Goal: Check status: Check status

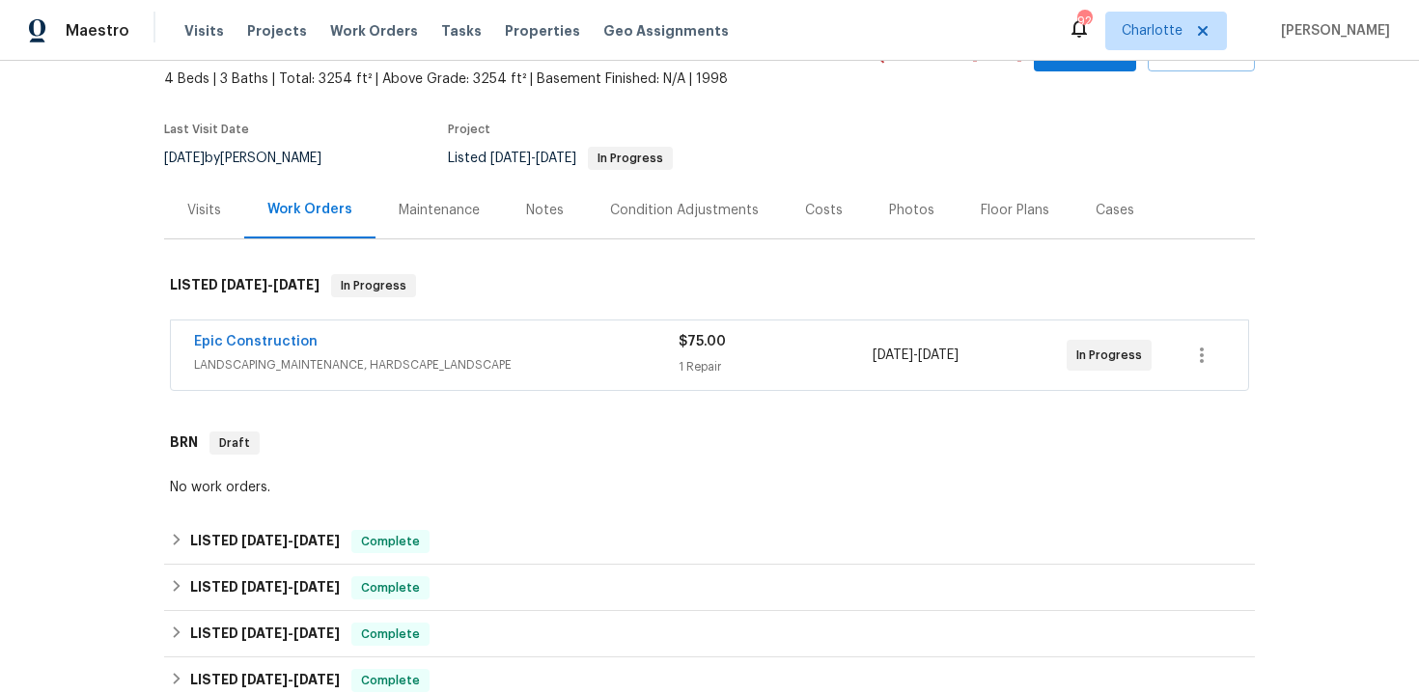
scroll to position [125, 0]
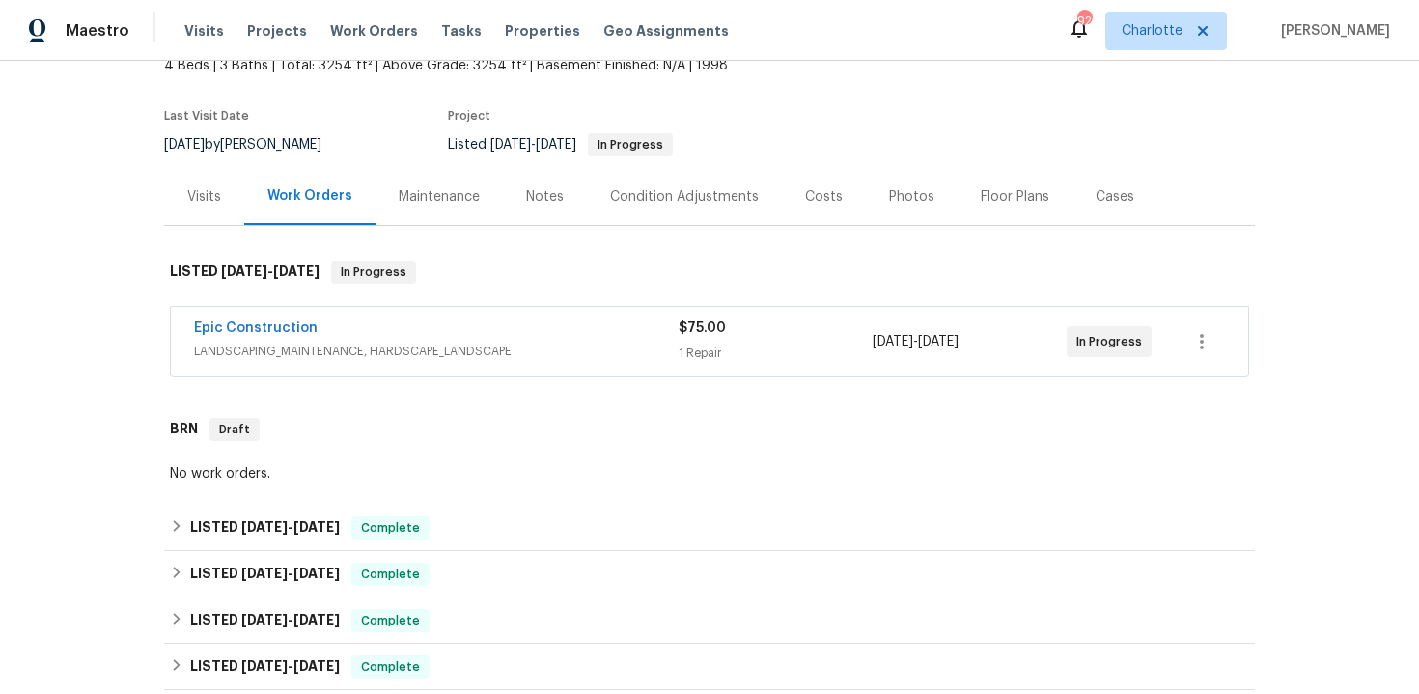
click at [608, 329] on div "Epic Construction" at bounding box center [436, 330] width 485 height 23
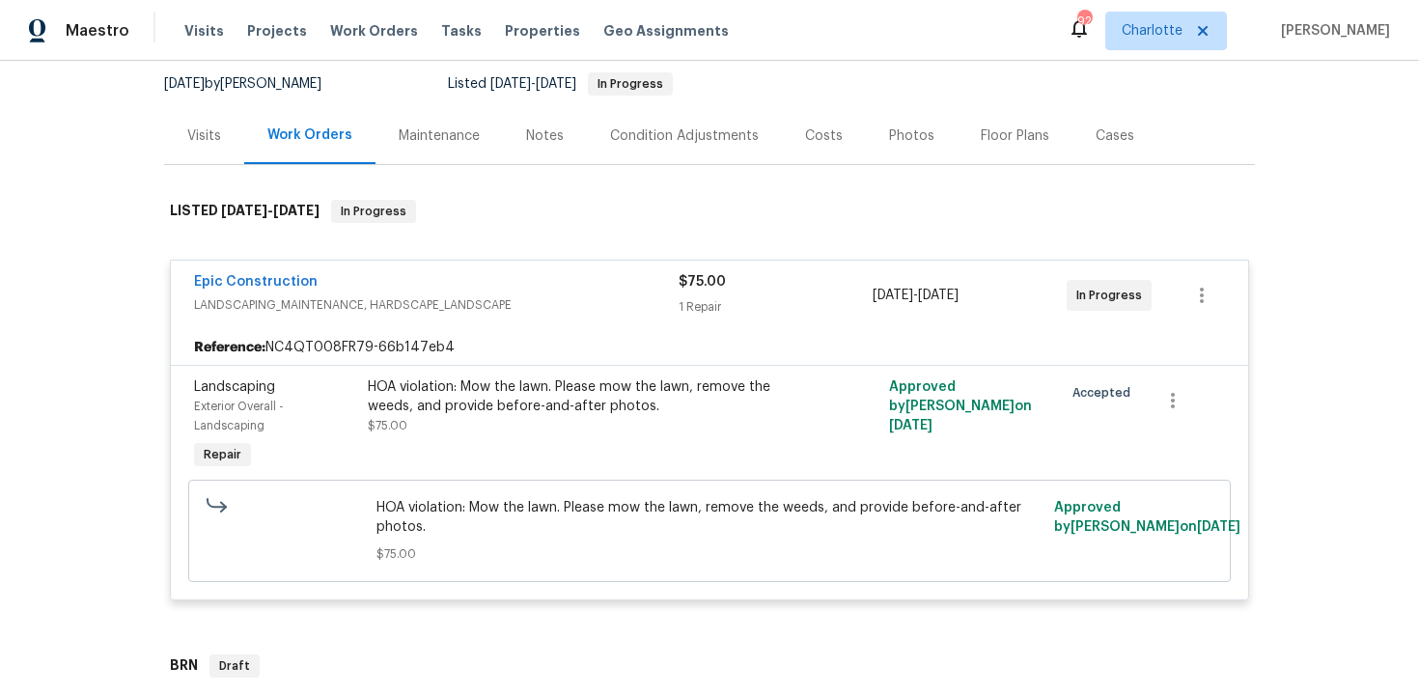
scroll to position [184, 0]
click at [280, 285] on link "Epic Construction" at bounding box center [256, 283] width 124 height 14
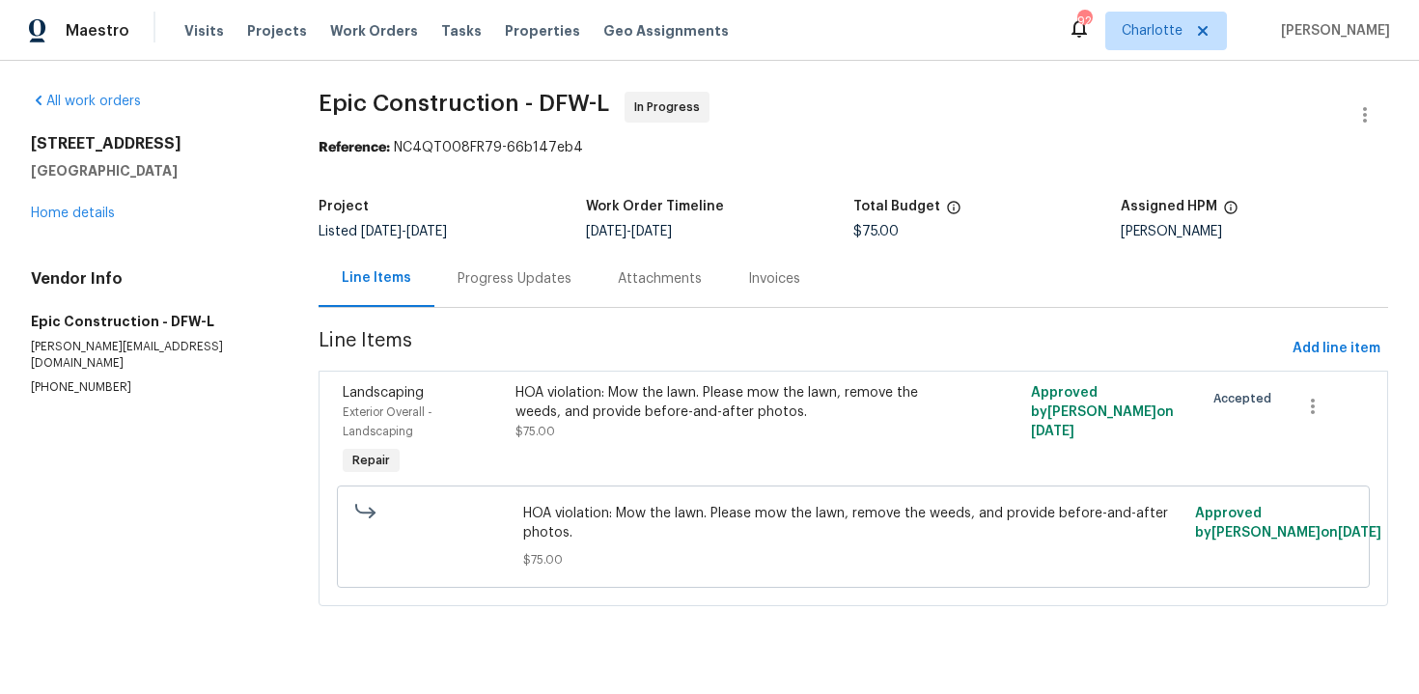
click at [509, 285] on div "Progress Updates" at bounding box center [515, 278] width 114 height 19
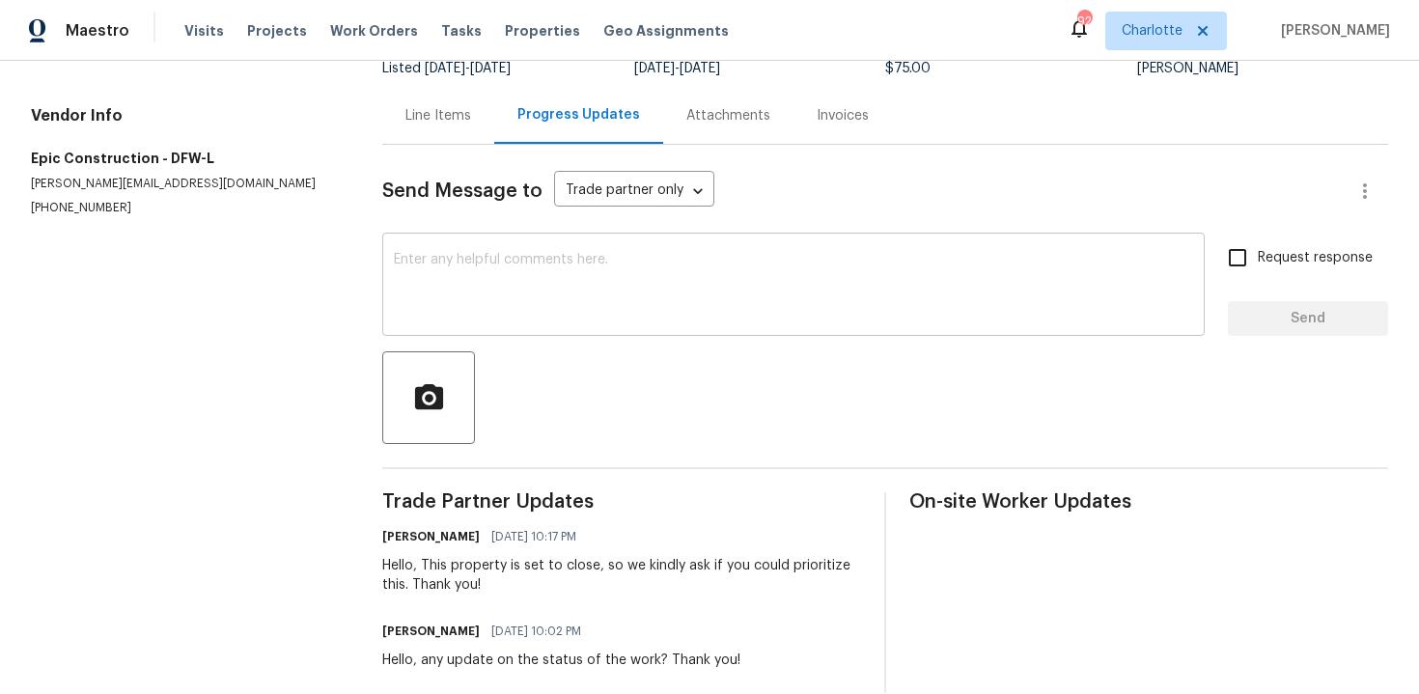
scroll to position [193, 0]
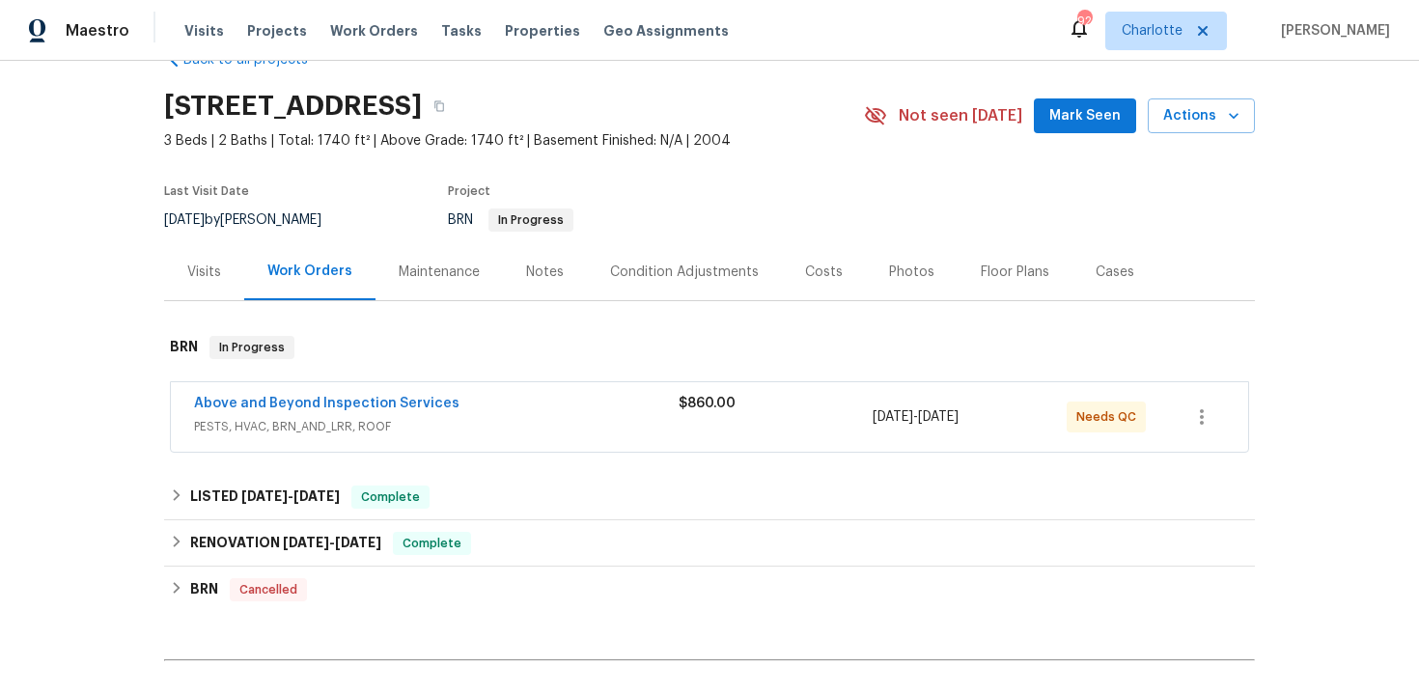
scroll to position [106, 0]
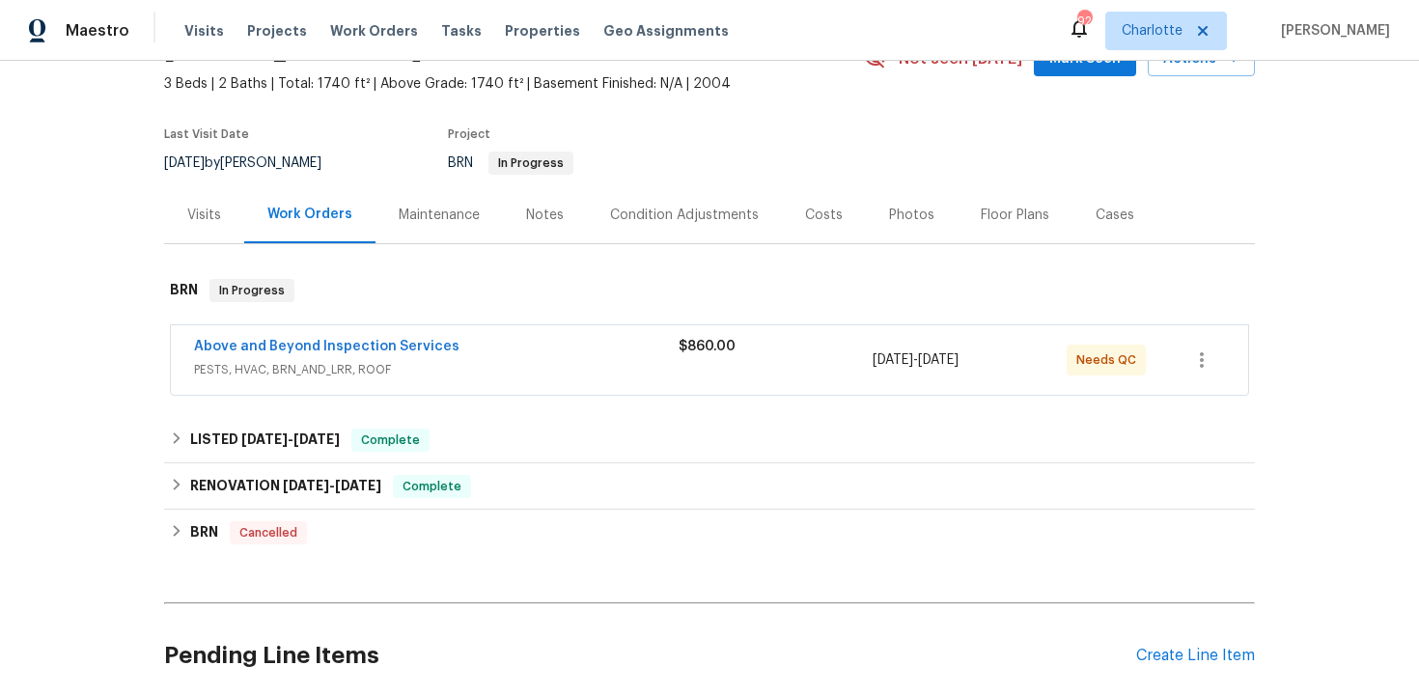
click at [669, 358] on div "Above and Beyond Inspection Services" at bounding box center [436, 348] width 485 height 23
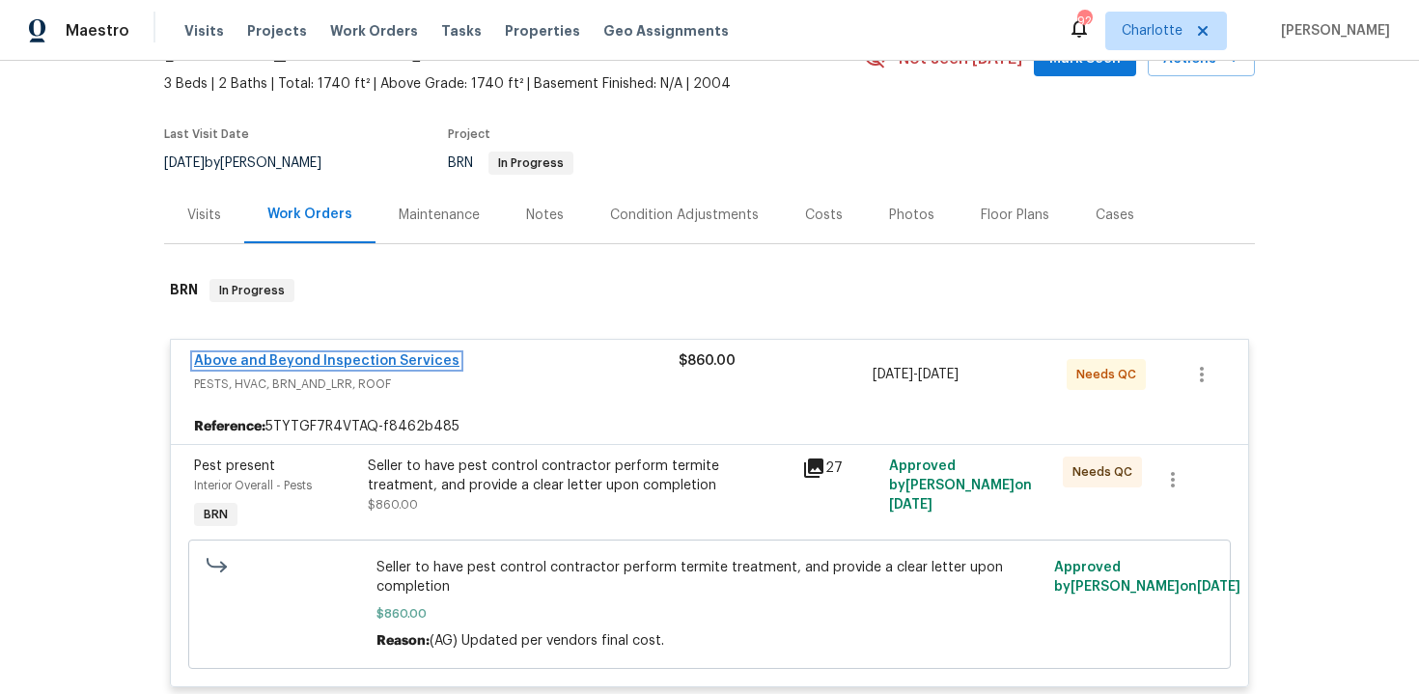
click at [419, 354] on link "Above and Beyond Inspection Services" at bounding box center [326, 361] width 265 height 14
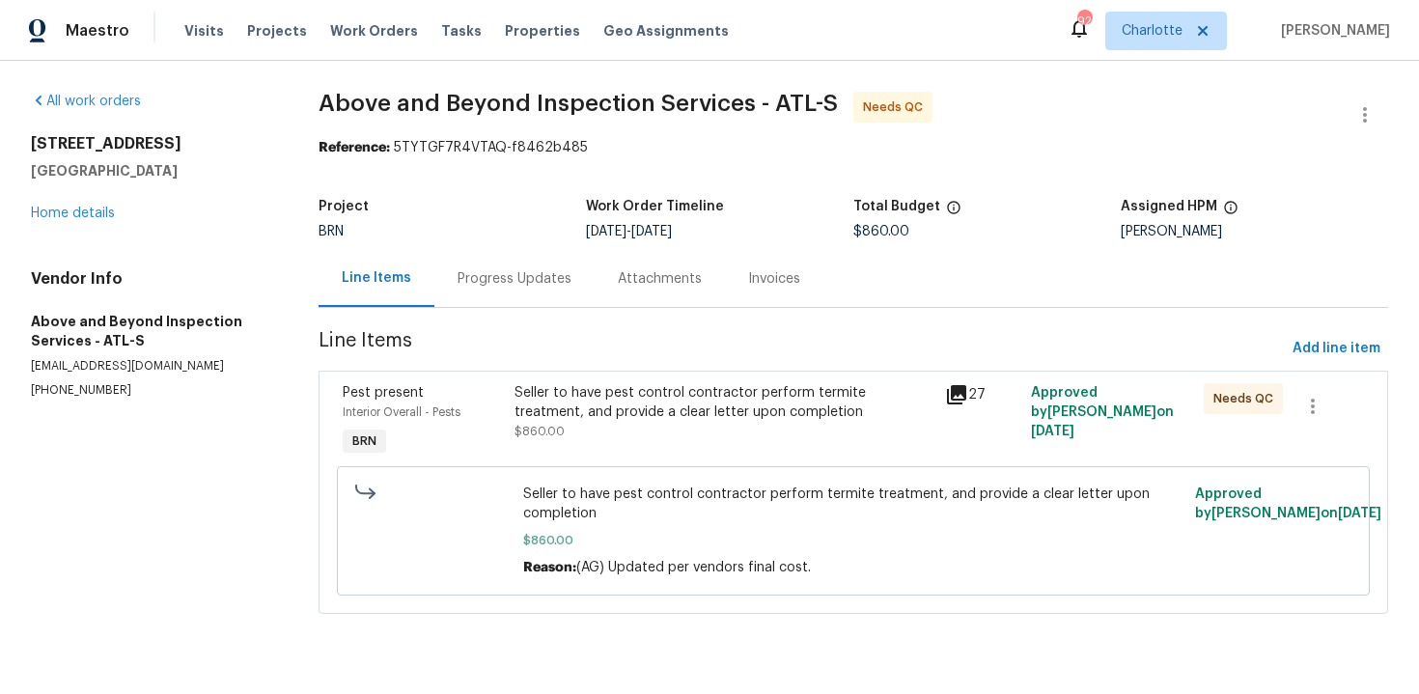
click at [489, 277] on div "Progress Updates" at bounding box center [515, 278] width 114 height 19
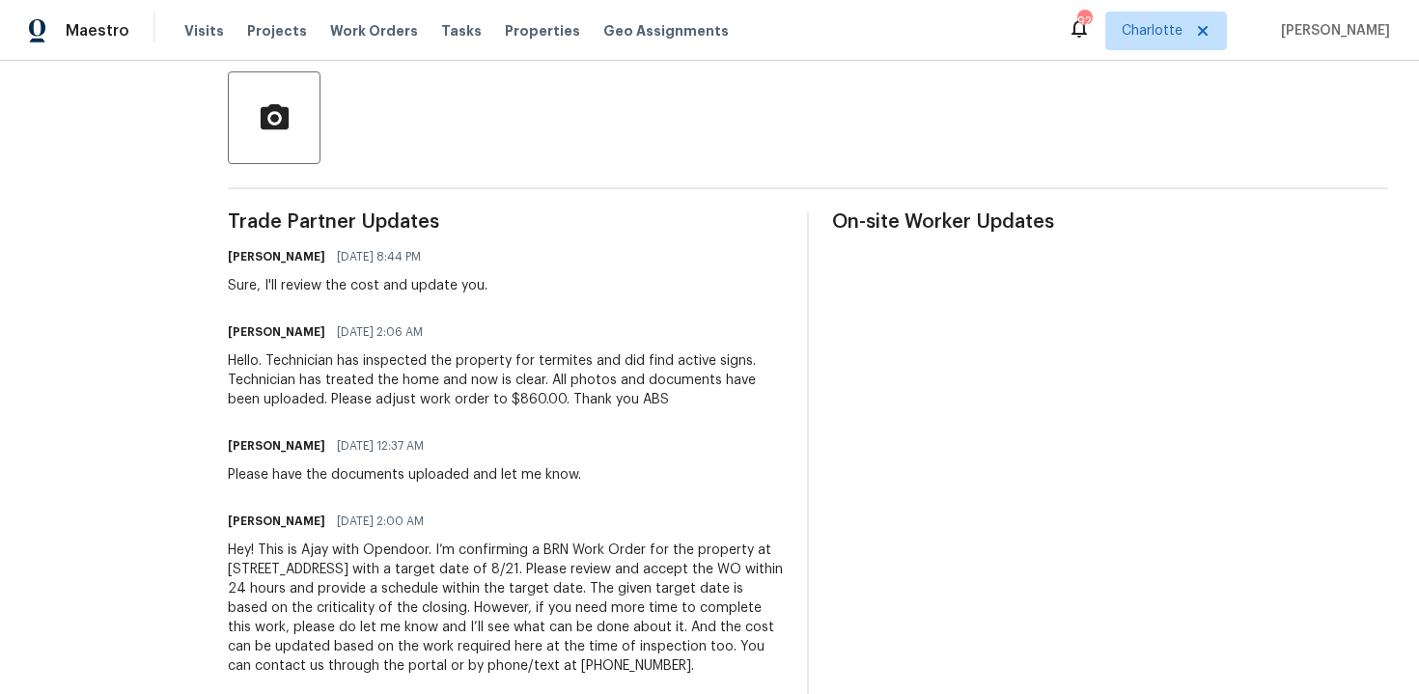
scroll to position [498, 0]
